Goal: Check status

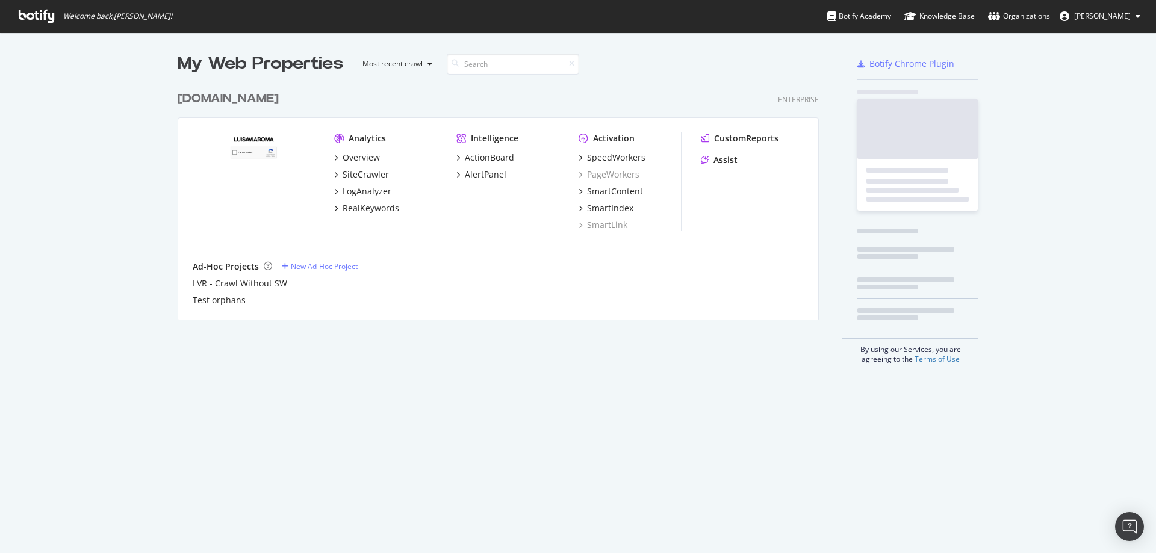
scroll to position [543, 1135]
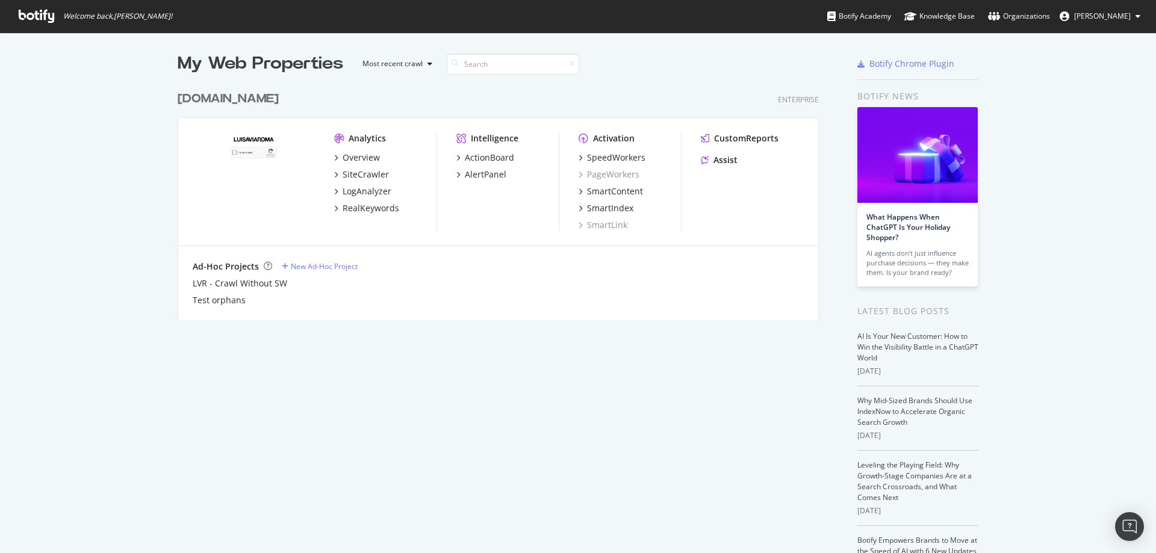
click at [213, 104] on div "[DOMAIN_NAME]" at bounding box center [228, 98] width 101 height 17
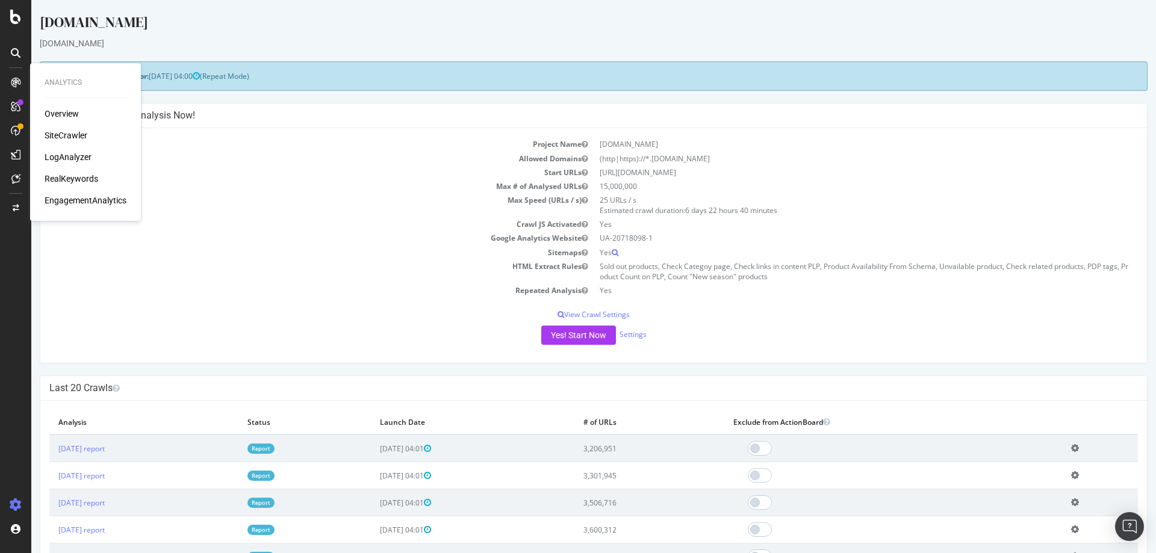
click at [73, 153] on div "LogAnalyzer" at bounding box center [68, 157] width 47 height 12
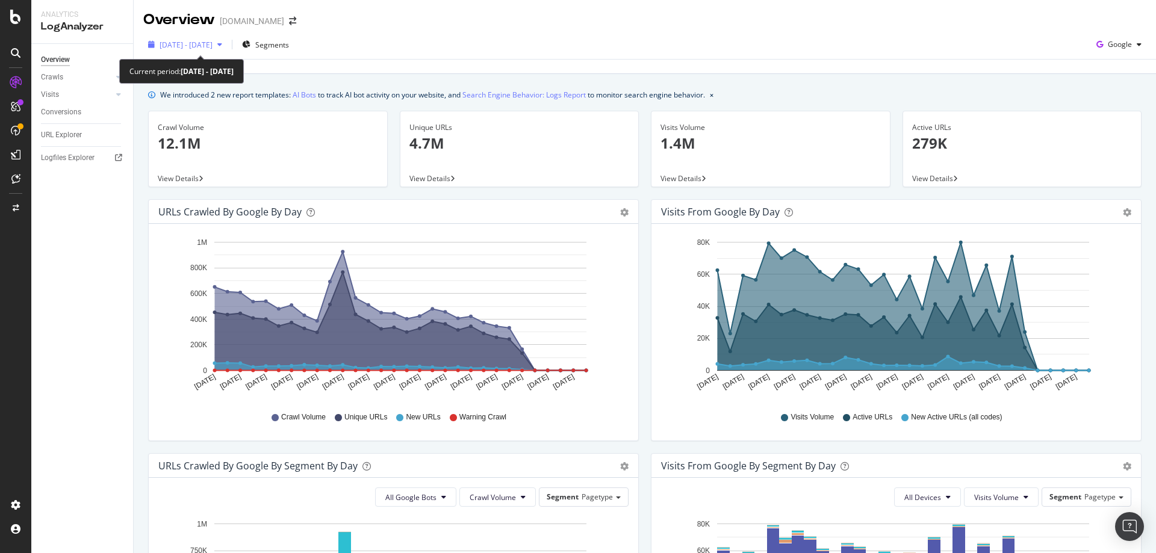
click at [213, 46] on span "[DATE] - [DATE]" at bounding box center [186, 45] width 53 height 10
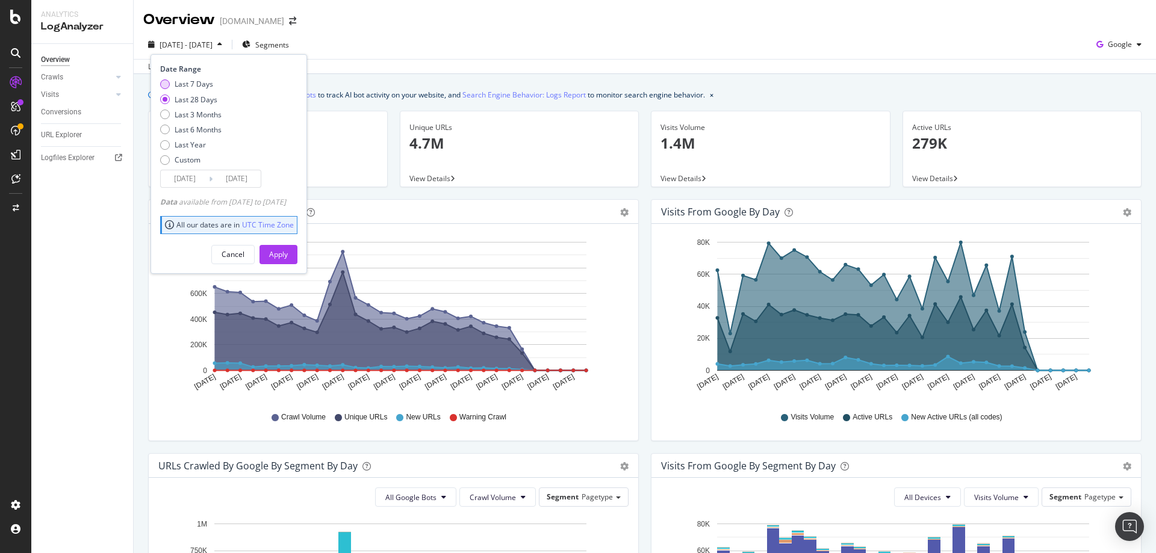
click at [168, 81] on div "Last 7 Days" at bounding box center [165, 84] width 10 height 10
type input "[DATE]"
click at [288, 255] on div "Apply" at bounding box center [278, 254] width 19 height 10
